Goal: Task Accomplishment & Management: Manage account settings

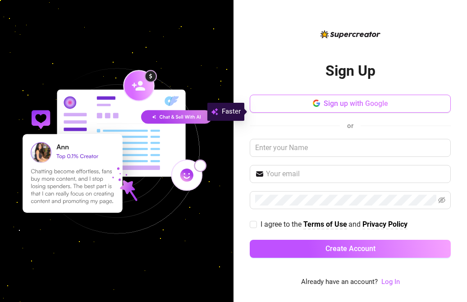
drag, startPoint x: 349, startPoint y: 111, endPoint x: 349, endPoint y: 96, distance: 15.3
click at [349, 96] on div "Sign Up Sign up with Google or I agree to the Terms of Use and Privacy Policy C…" at bounding box center [350, 158] width 201 height 216
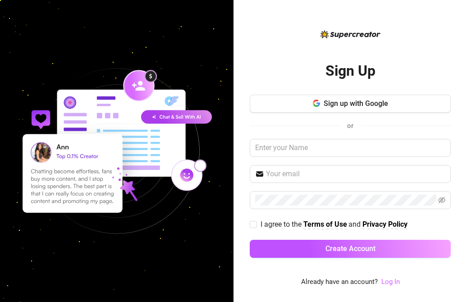
click at [395, 284] on link "Log In" at bounding box center [390, 282] width 18 height 8
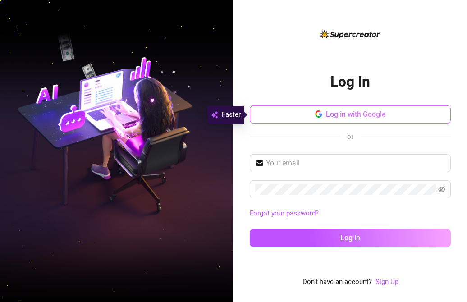
click at [406, 110] on button "Log in with Google" at bounding box center [350, 114] width 201 height 18
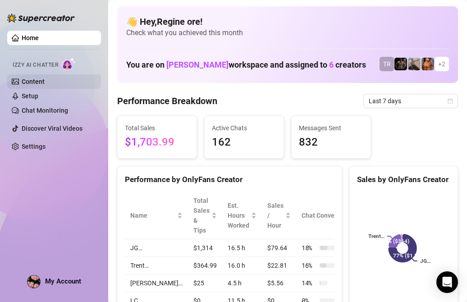
click at [32, 81] on link "Content" at bounding box center [33, 81] width 23 height 7
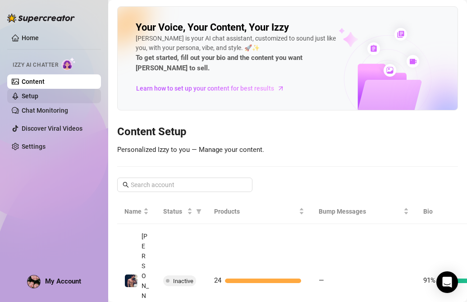
click at [33, 96] on link "Setup" at bounding box center [30, 95] width 17 height 7
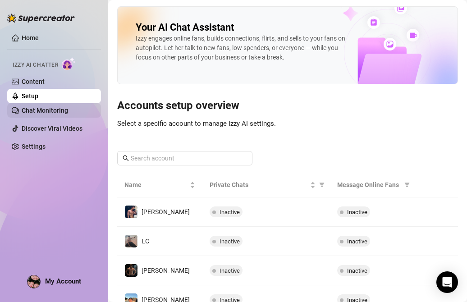
click at [32, 110] on link "Chat Monitoring" at bounding box center [45, 110] width 46 height 7
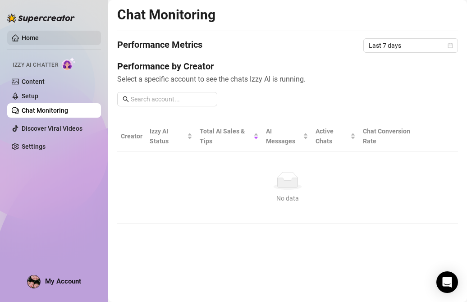
click at [34, 41] on link "Home" at bounding box center [30, 37] width 17 height 7
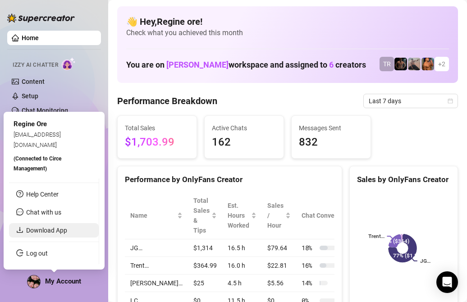
click at [51, 230] on link "Download App" at bounding box center [46, 230] width 41 height 7
click at [34, 161] on span "(Connected to Circe Management )" at bounding box center [38, 164] width 48 height 16
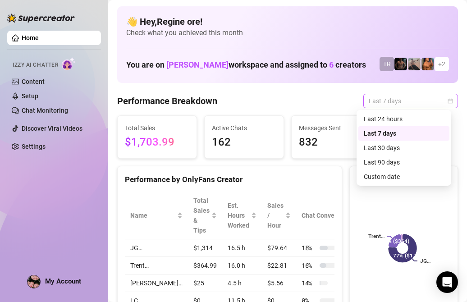
click at [406, 105] on span "Last 7 days" at bounding box center [411, 101] width 84 height 14
click at [389, 175] on div "Custom date" at bounding box center [404, 177] width 80 height 10
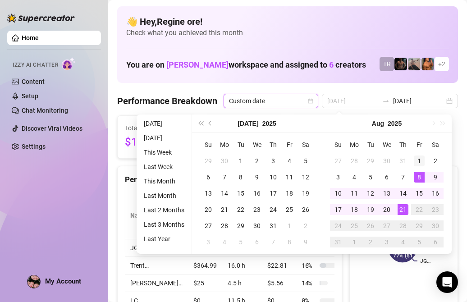
type input "2025-08-01"
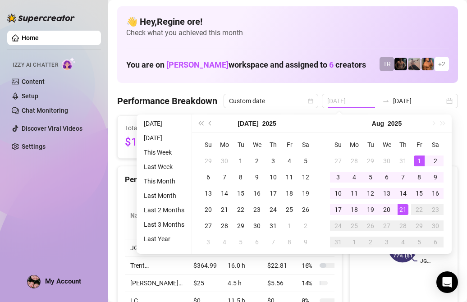
click at [417, 158] on div "1" at bounding box center [419, 161] width 11 height 11
type input "2025-08-21"
click at [402, 212] on div "21" at bounding box center [403, 209] width 11 height 11
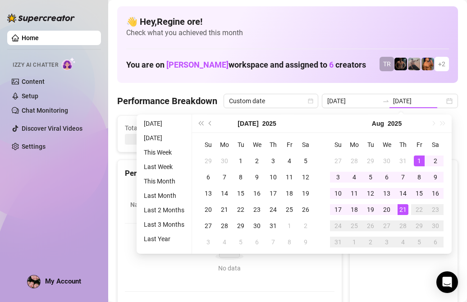
type input "2025-08-01"
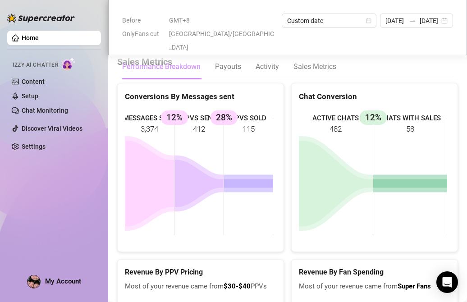
scroll to position [1017, 0]
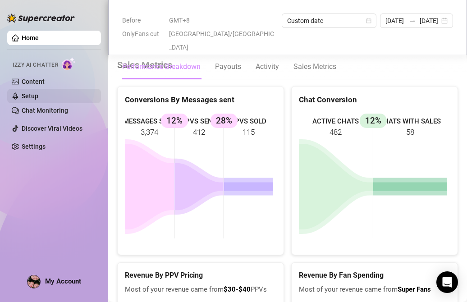
click at [32, 93] on link "Setup" at bounding box center [30, 95] width 17 height 7
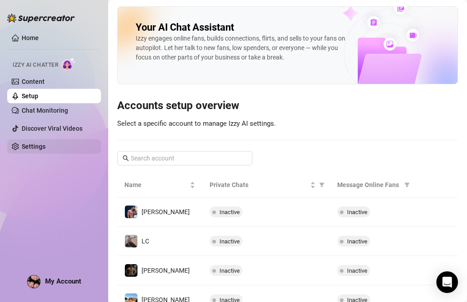
click at [37, 147] on link "Settings" at bounding box center [34, 146] width 24 height 7
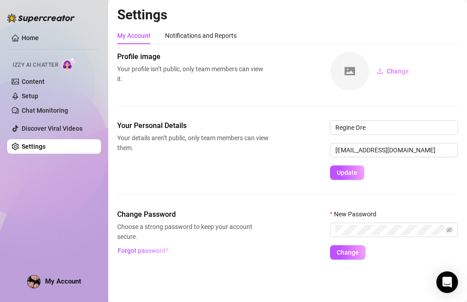
click at [25, 18] on img at bounding box center [41, 18] width 68 height 9
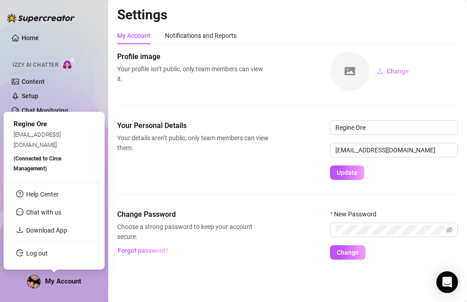
click at [58, 281] on span "My Account" at bounding box center [63, 281] width 36 height 8
click at [37, 227] on link "Download App" at bounding box center [46, 230] width 41 height 7
